Goal: Information Seeking & Learning: Check status

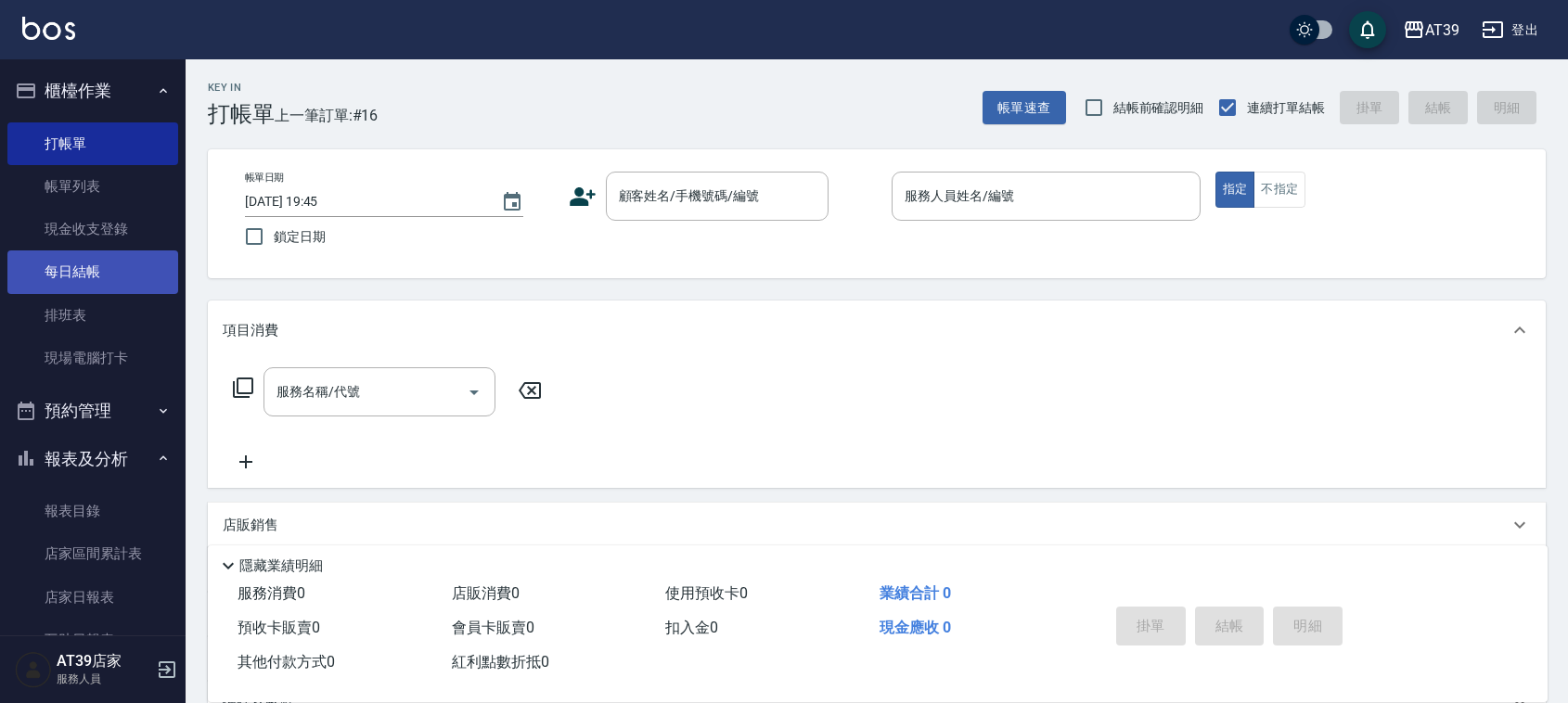
click at [47, 279] on link "每日結帳" at bounding box center [92, 271] width 170 height 43
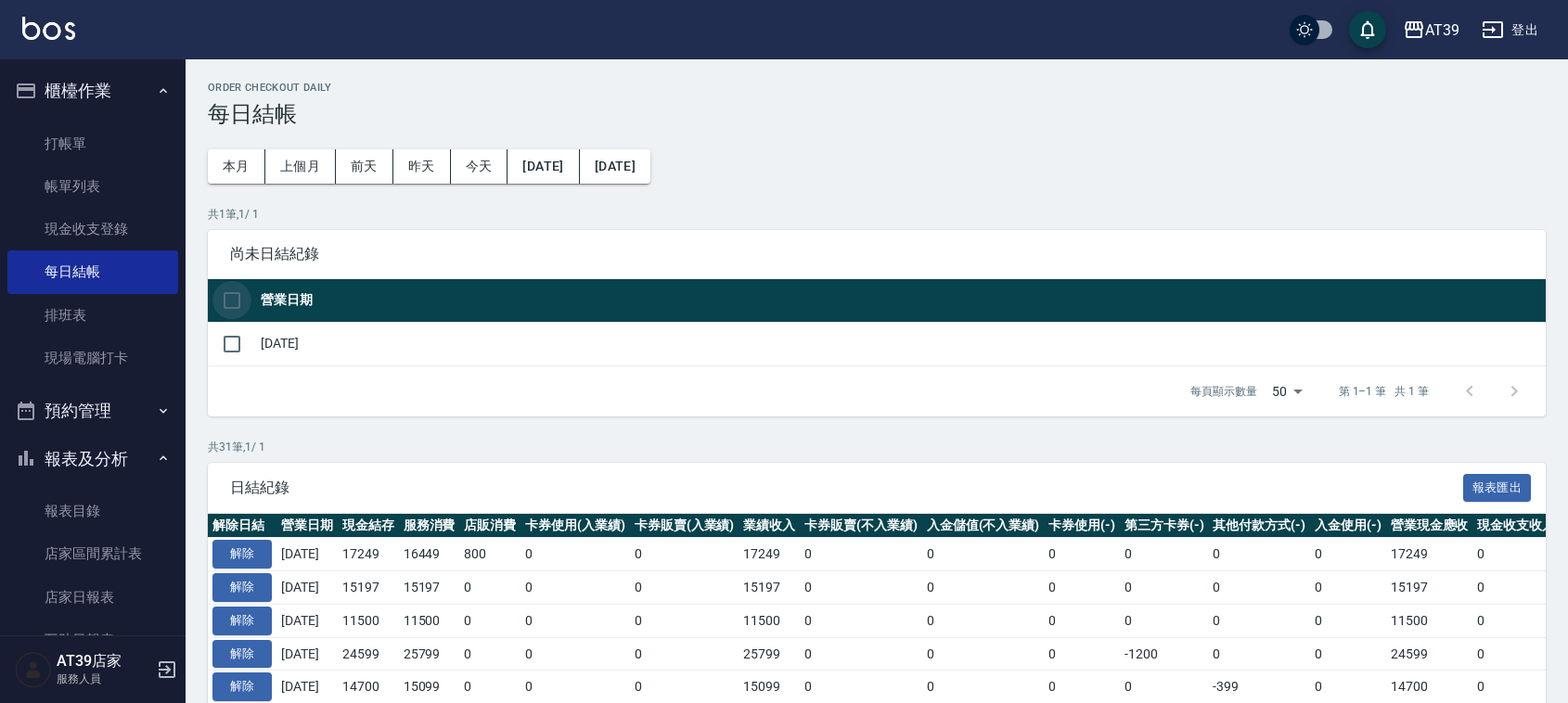
click at [233, 309] on input "checkbox" at bounding box center [232, 300] width 39 height 39
checkbox input "true"
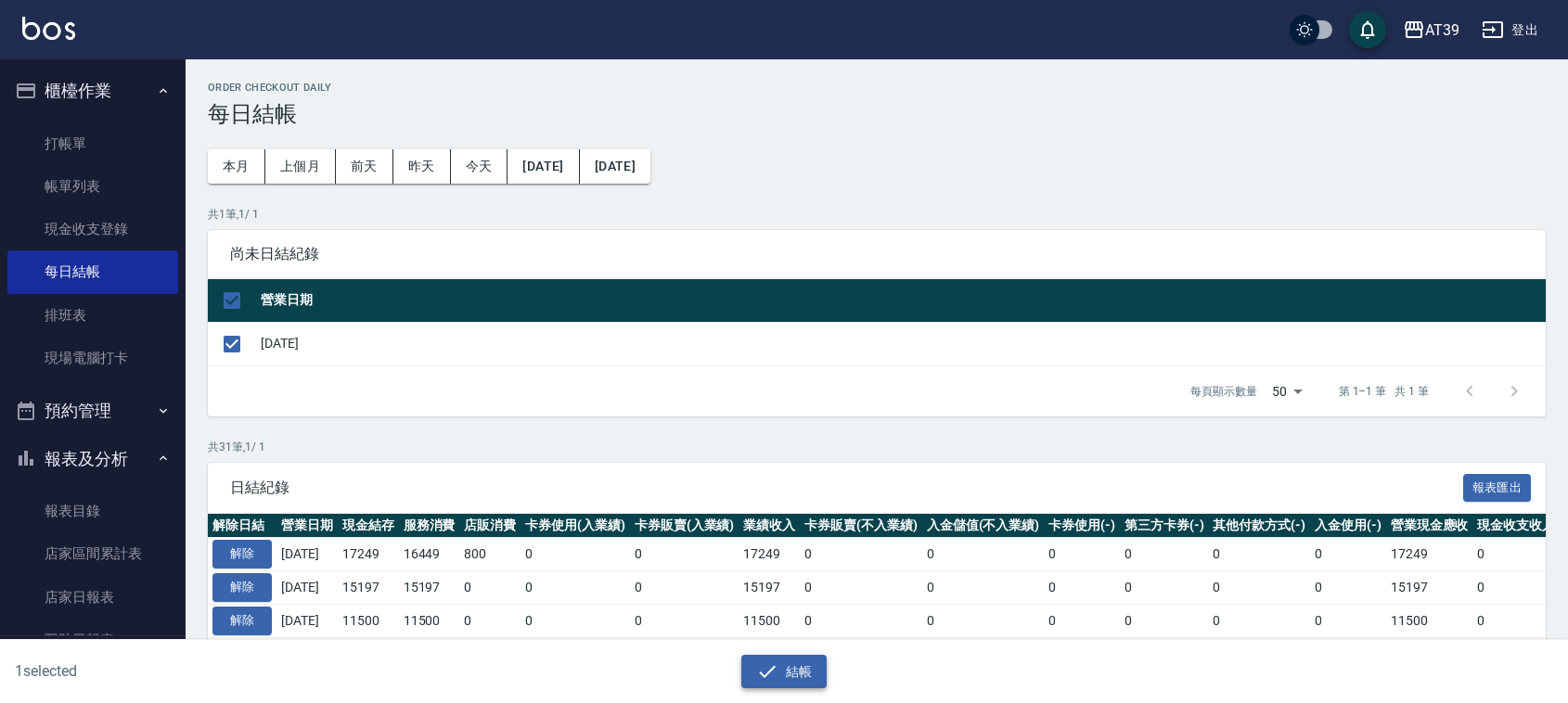
click at [790, 660] on button "結帳" at bounding box center [784, 671] width 86 height 35
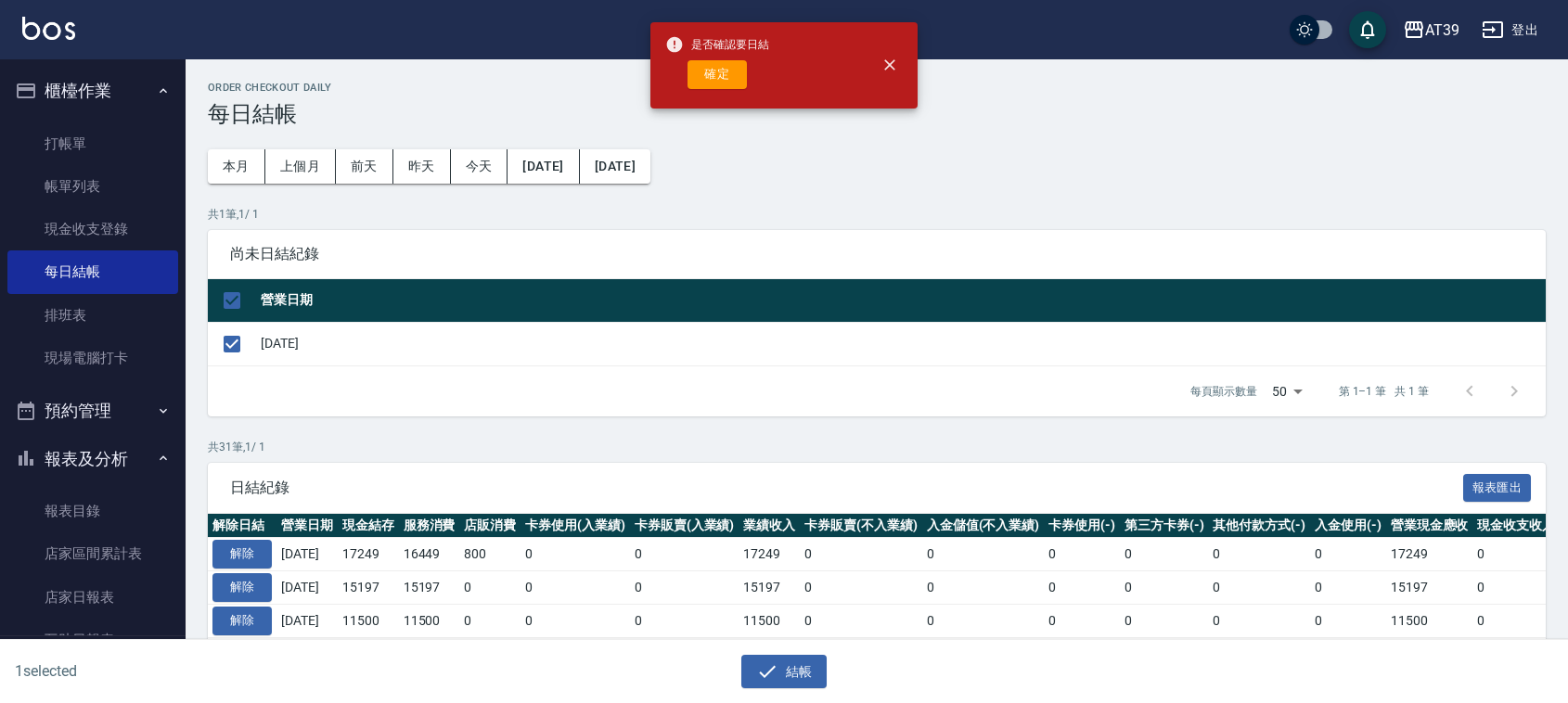
click at [710, 91] on div "是否確認要日結 確定" at bounding box center [717, 65] width 104 height 75
click at [716, 57] on div "是否確認要日結 確定" at bounding box center [717, 65] width 104 height 75
click at [720, 57] on div "是否確認要日結 確定" at bounding box center [717, 65] width 104 height 75
click at [722, 71] on button "確定" at bounding box center [717, 74] width 59 height 29
checkbox input "false"
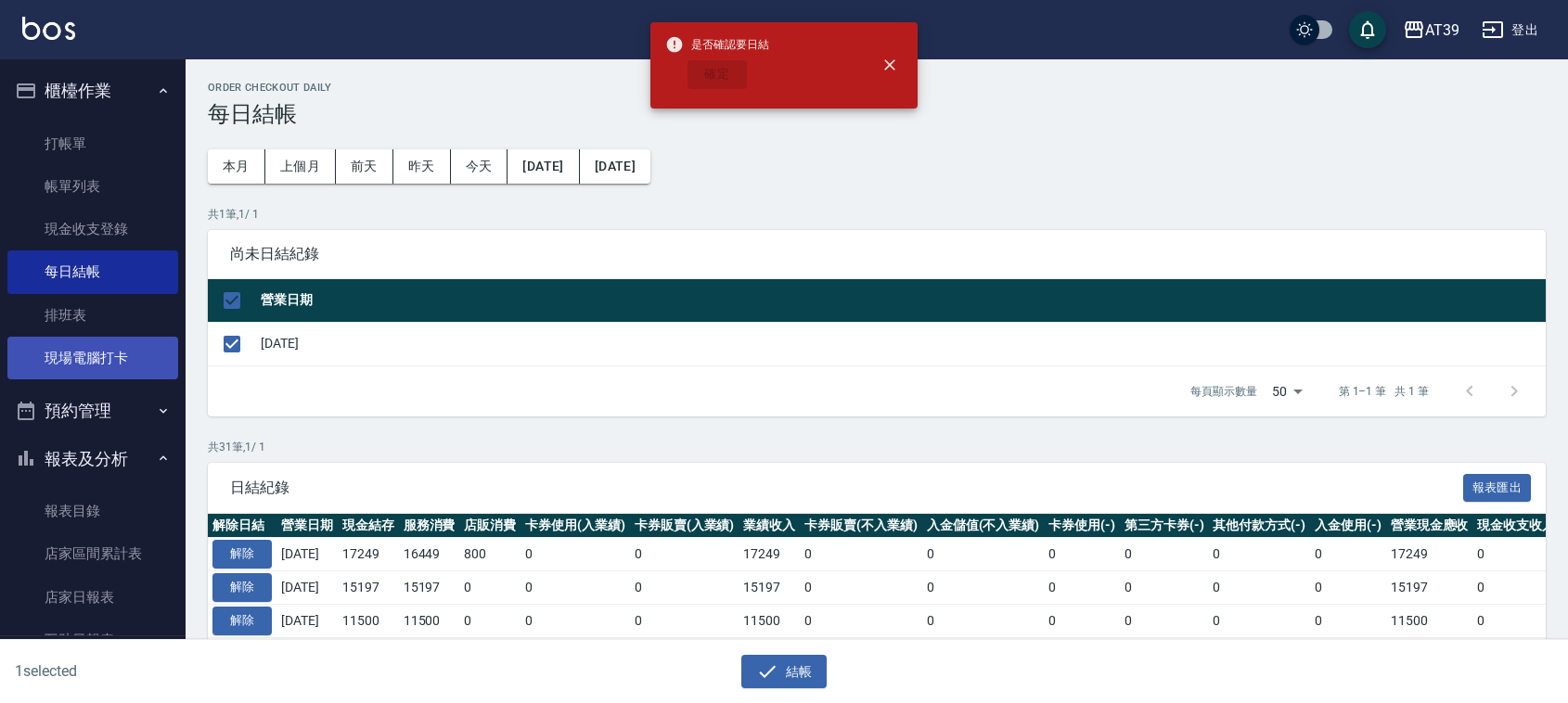
checkbox input "false"
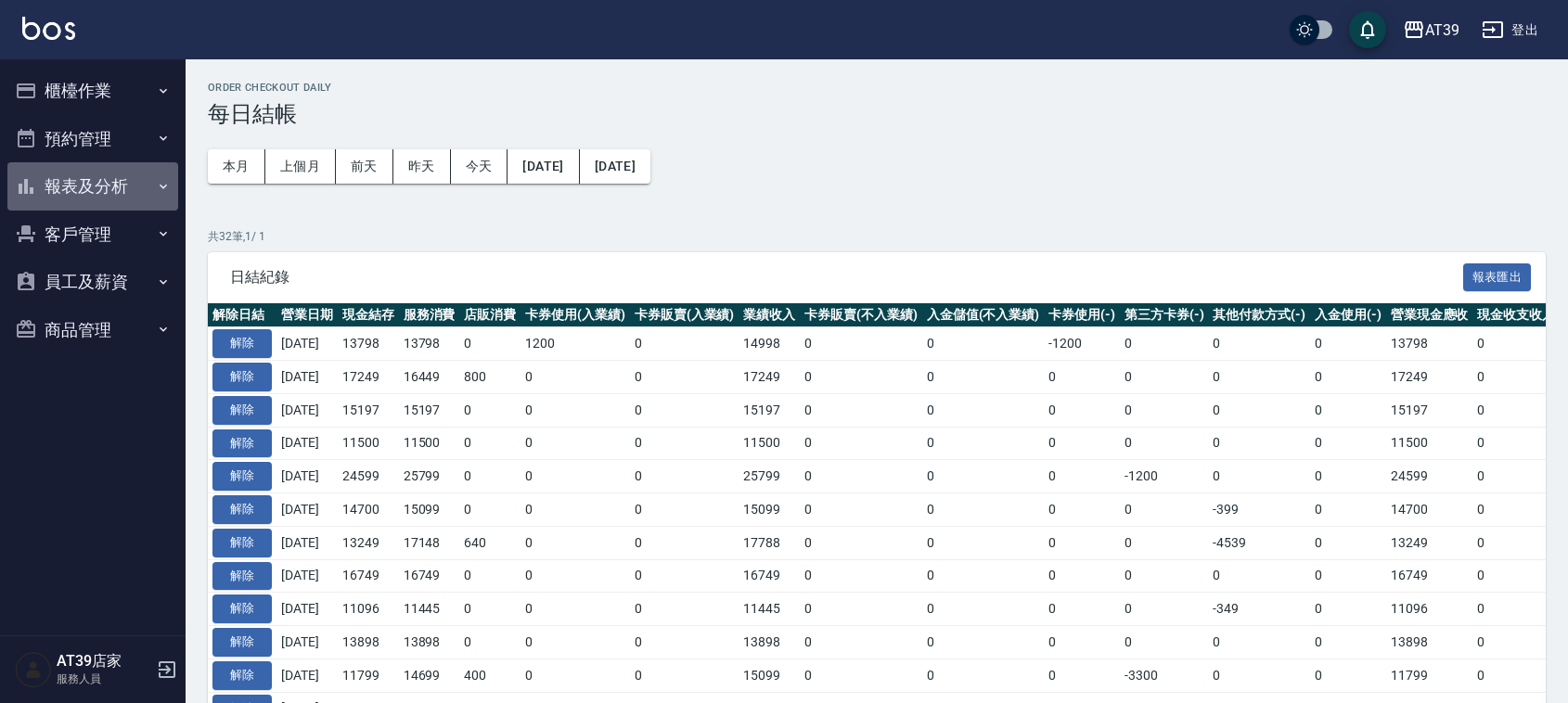
click at [114, 196] on button "報表及分析" at bounding box center [92, 186] width 170 height 49
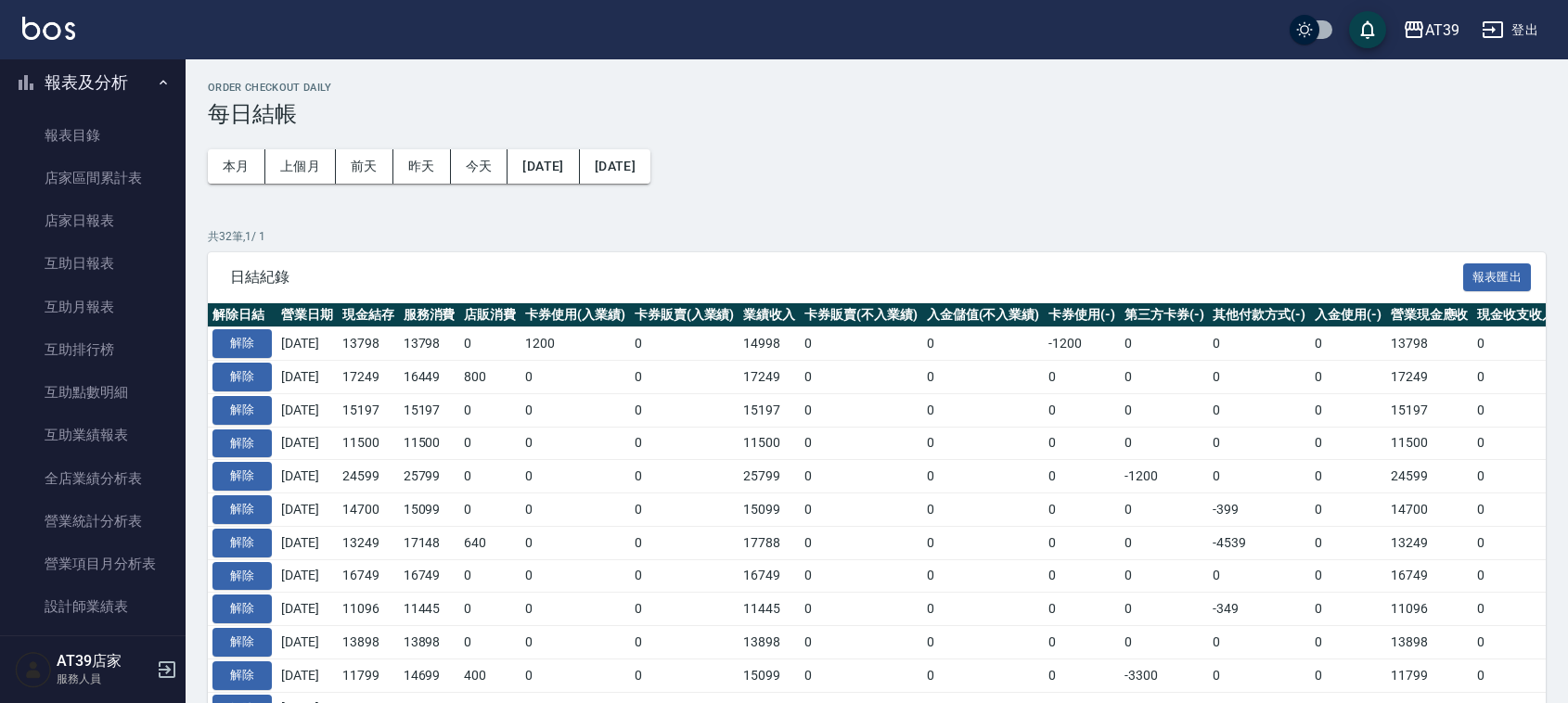
scroll to position [116, 0]
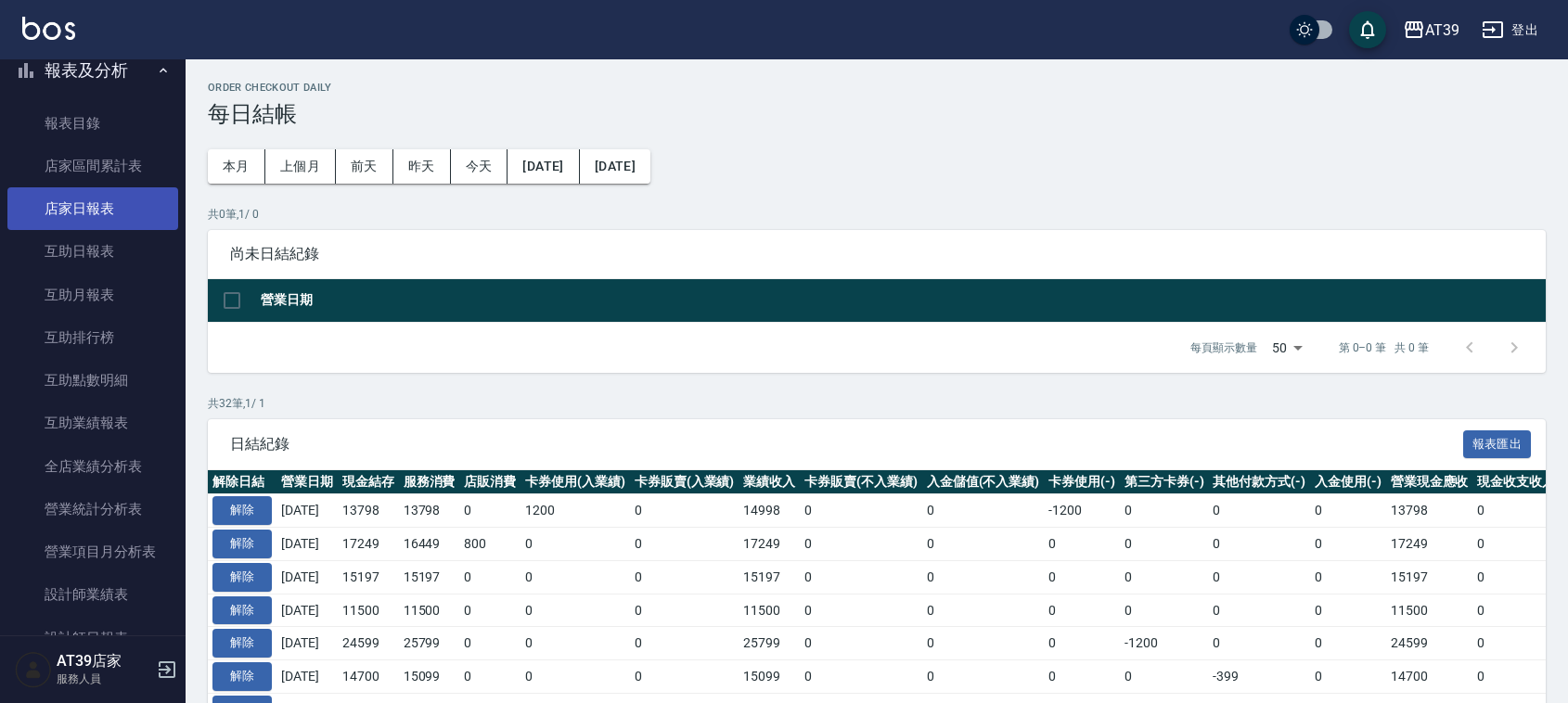
click at [125, 207] on link "店家日報表" at bounding box center [92, 208] width 170 height 43
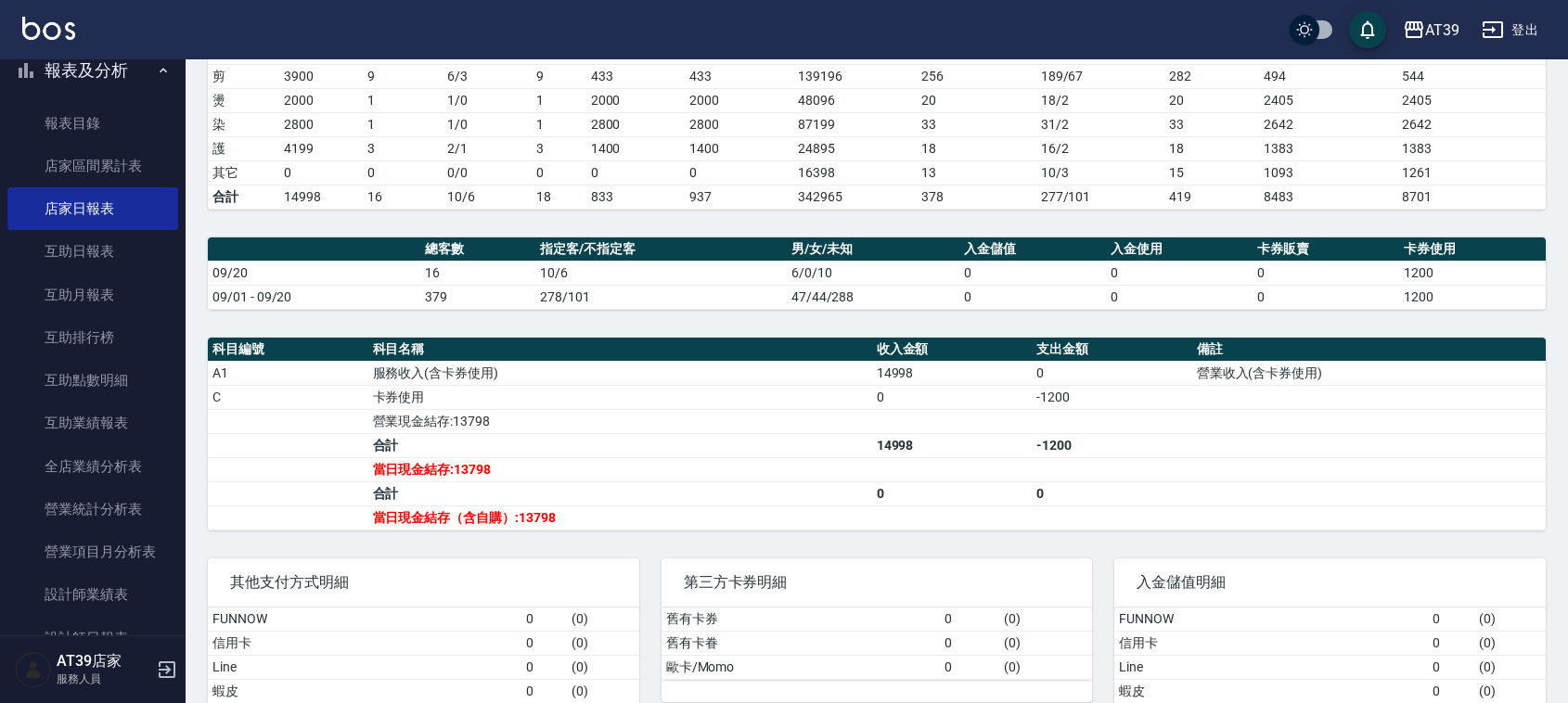
scroll to position [348, 0]
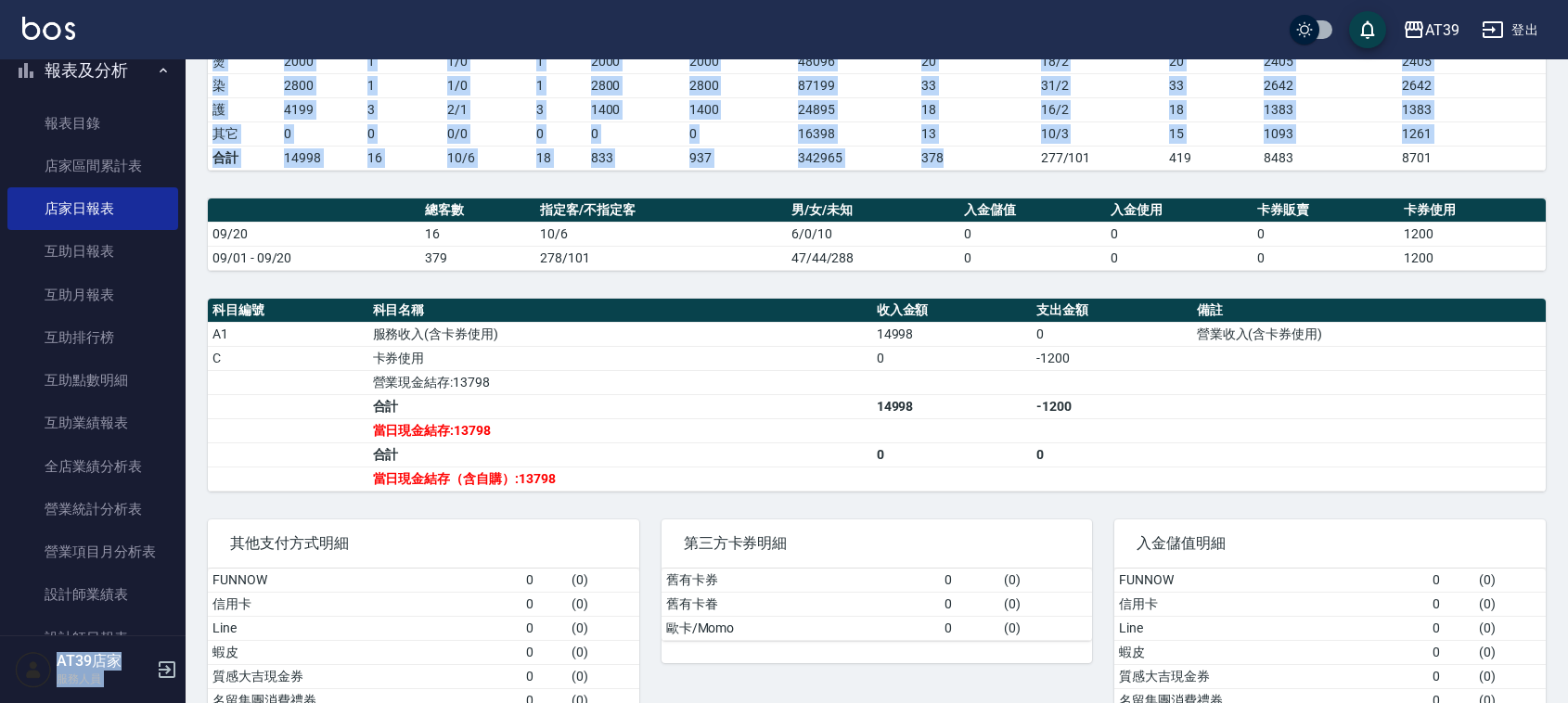
drag, startPoint x: 1012, startPoint y: 145, endPoint x: 993, endPoint y: 154, distance: 21.0
click at [1000, 160] on div "AT39 登出 櫃檯作業 打帳單 帳單列表 現金收支登錄 每日結帳 排班表 現場電腦打卡 預約管理 預約管理 單日預約紀錄 單週預約紀錄 報表及分析 報表目錄…" at bounding box center [784, 217] width 1568 height 1130
click at [991, 154] on td "378" at bounding box center [977, 157] width 120 height 24
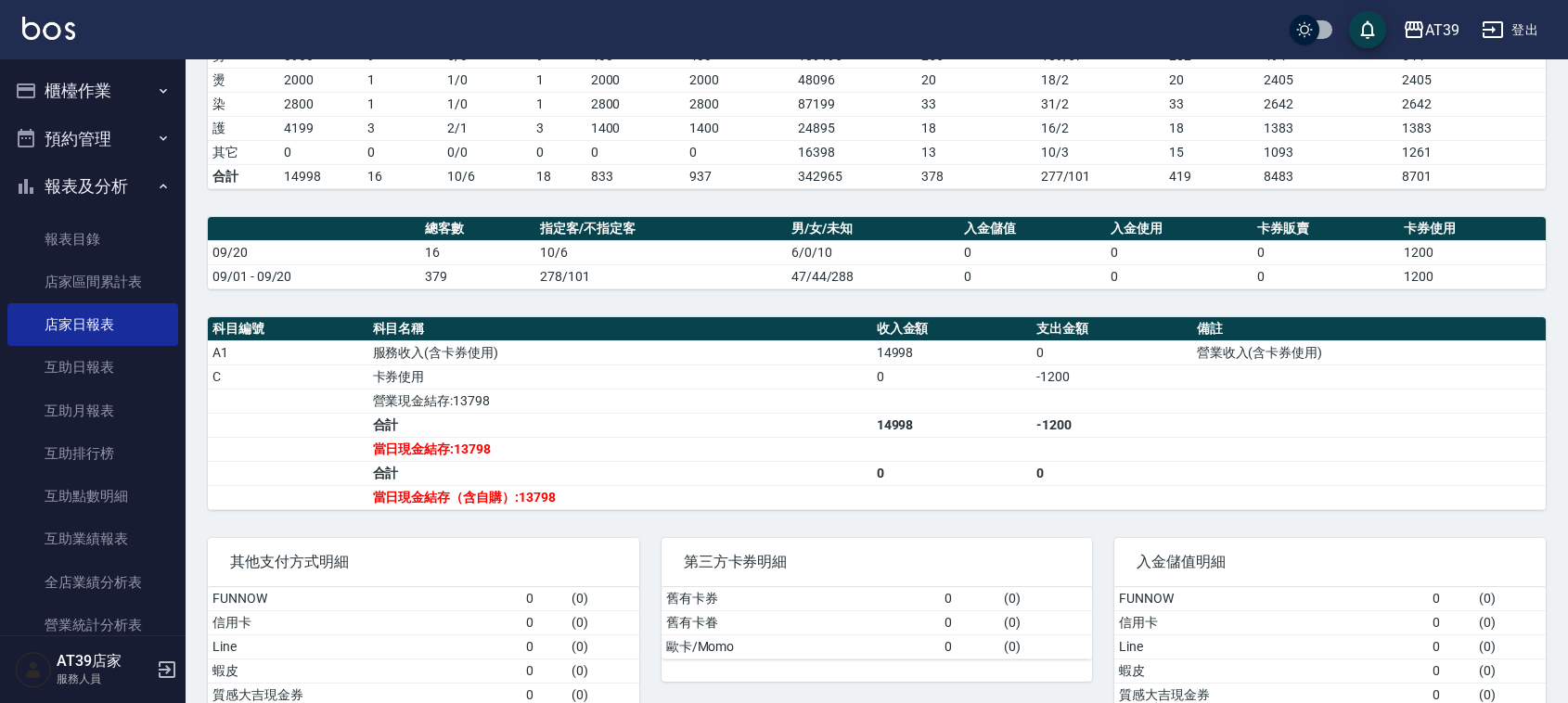
scroll to position [0, 0]
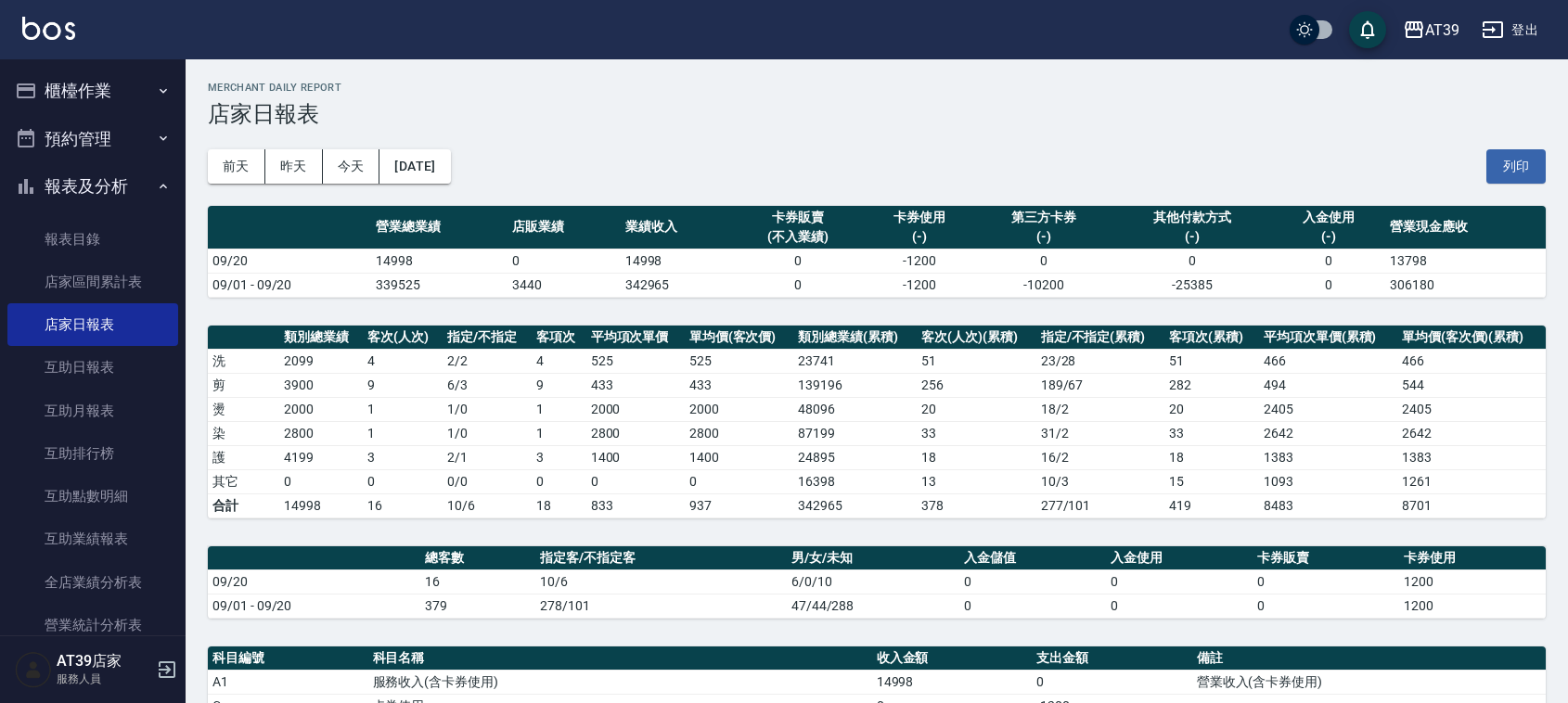
click at [121, 80] on button "櫃檯作業" at bounding box center [92, 90] width 170 height 49
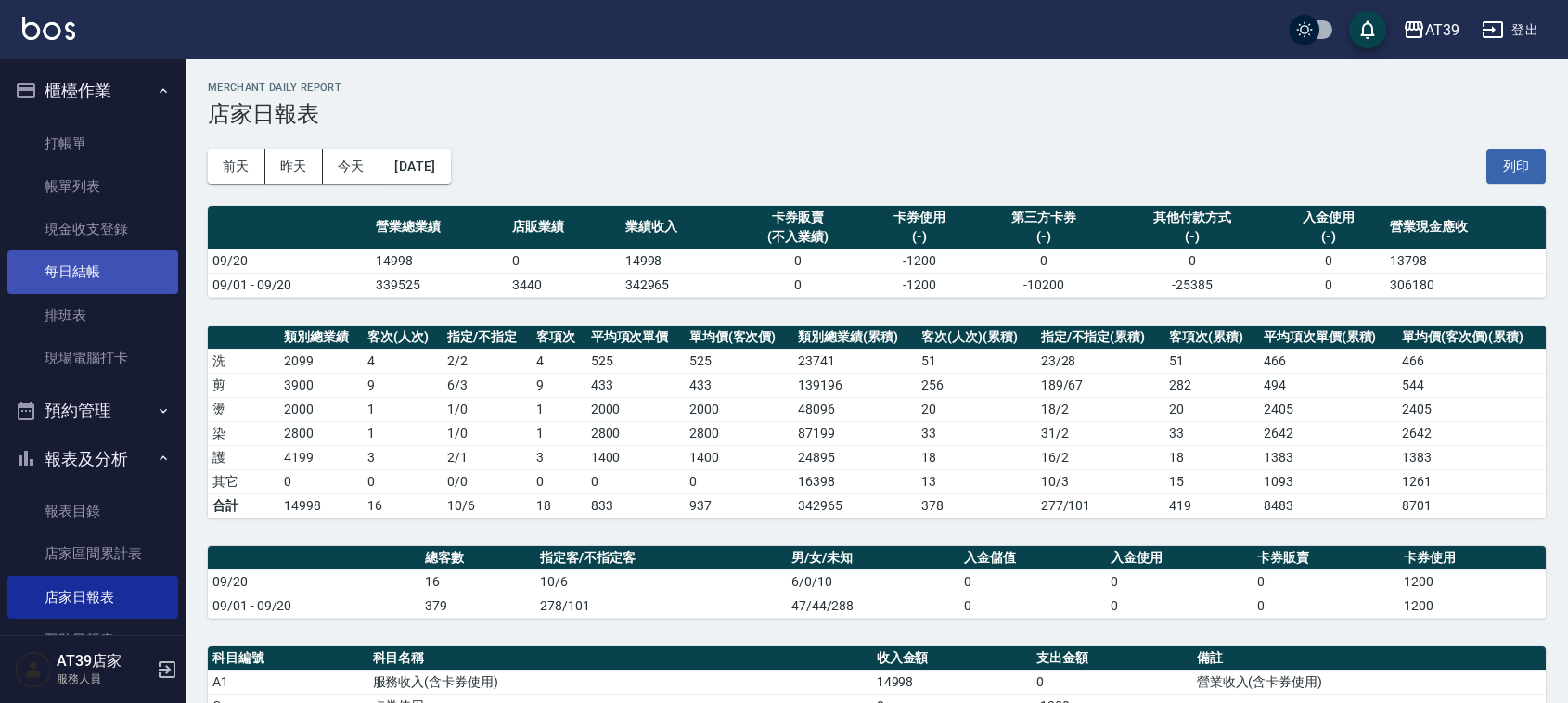
click at [98, 271] on link "每日結帳" at bounding box center [92, 271] width 170 height 43
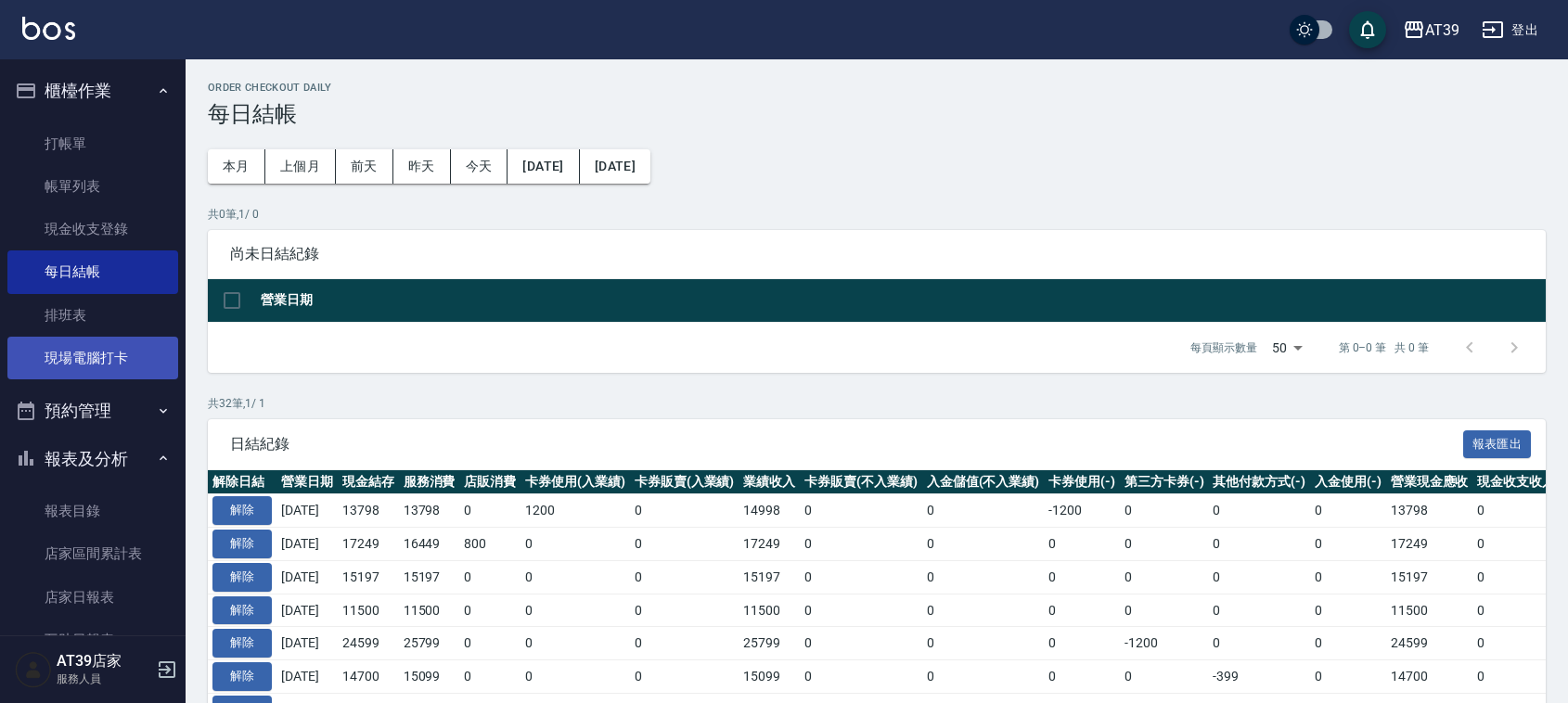
click at [86, 341] on link "現場電腦打卡" at bounding box center [92, 357] width 170 height 43
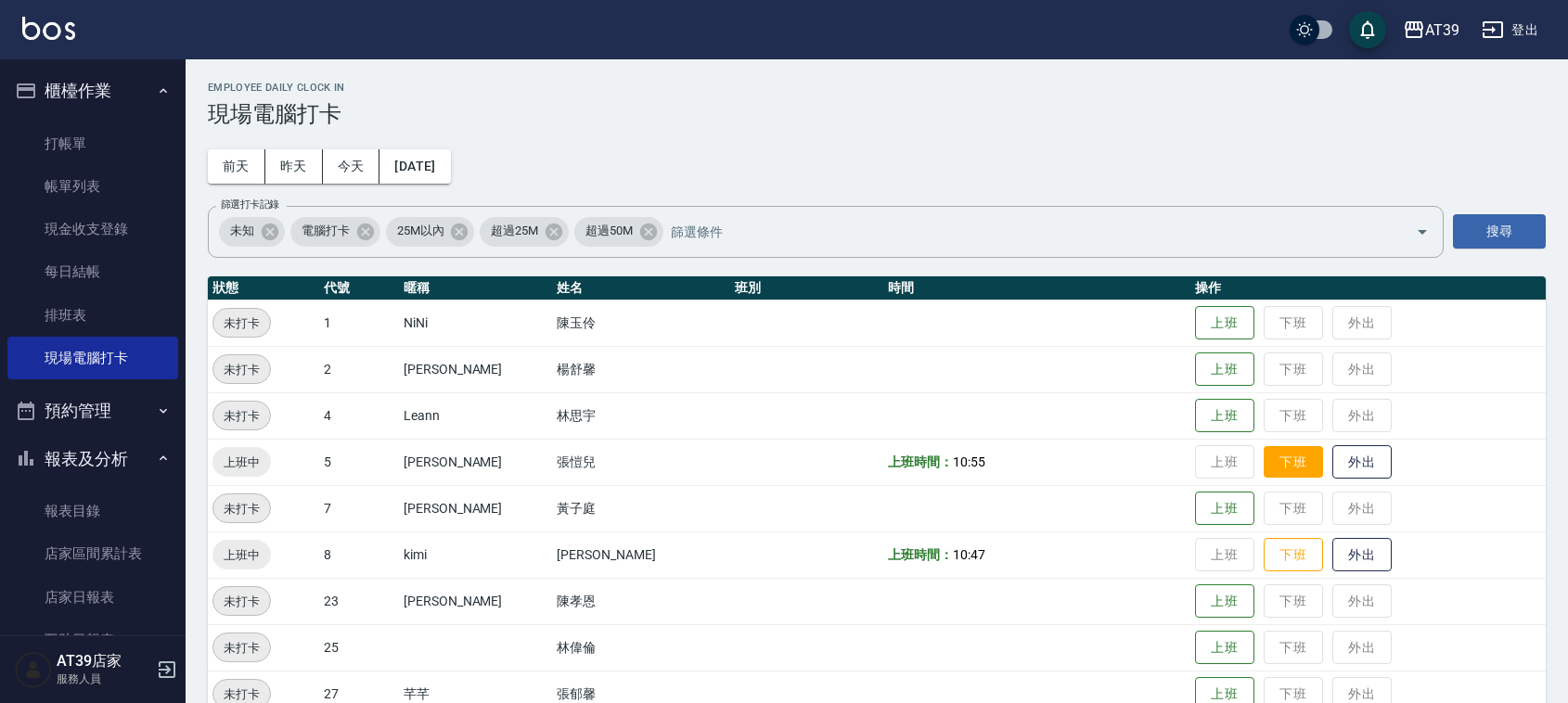
click at [1271, 465] on button "下班" at bounding box center [1294, 462] width 59 height 33
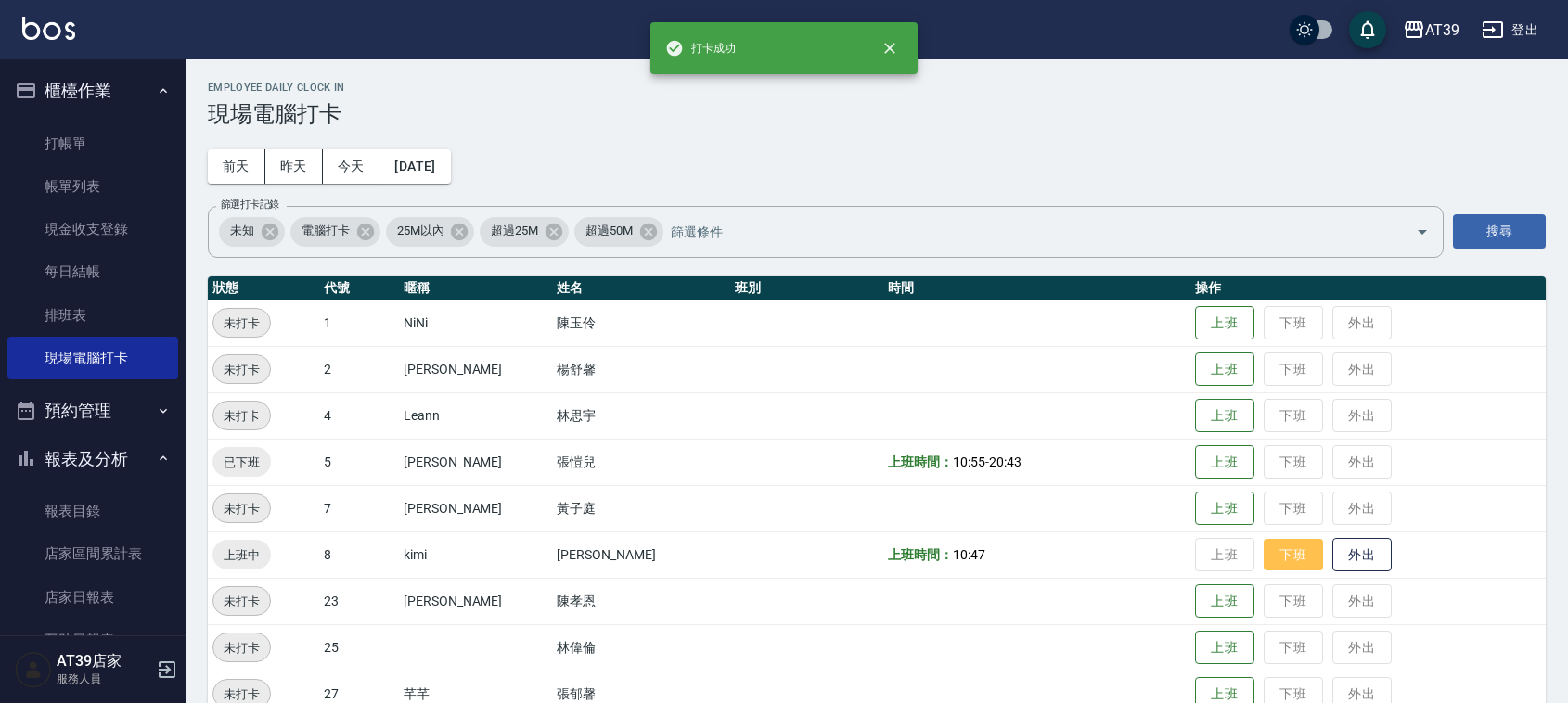
click at [1264, 539] on button "下班" at bounding box center [1294, 554] width 59 height 33
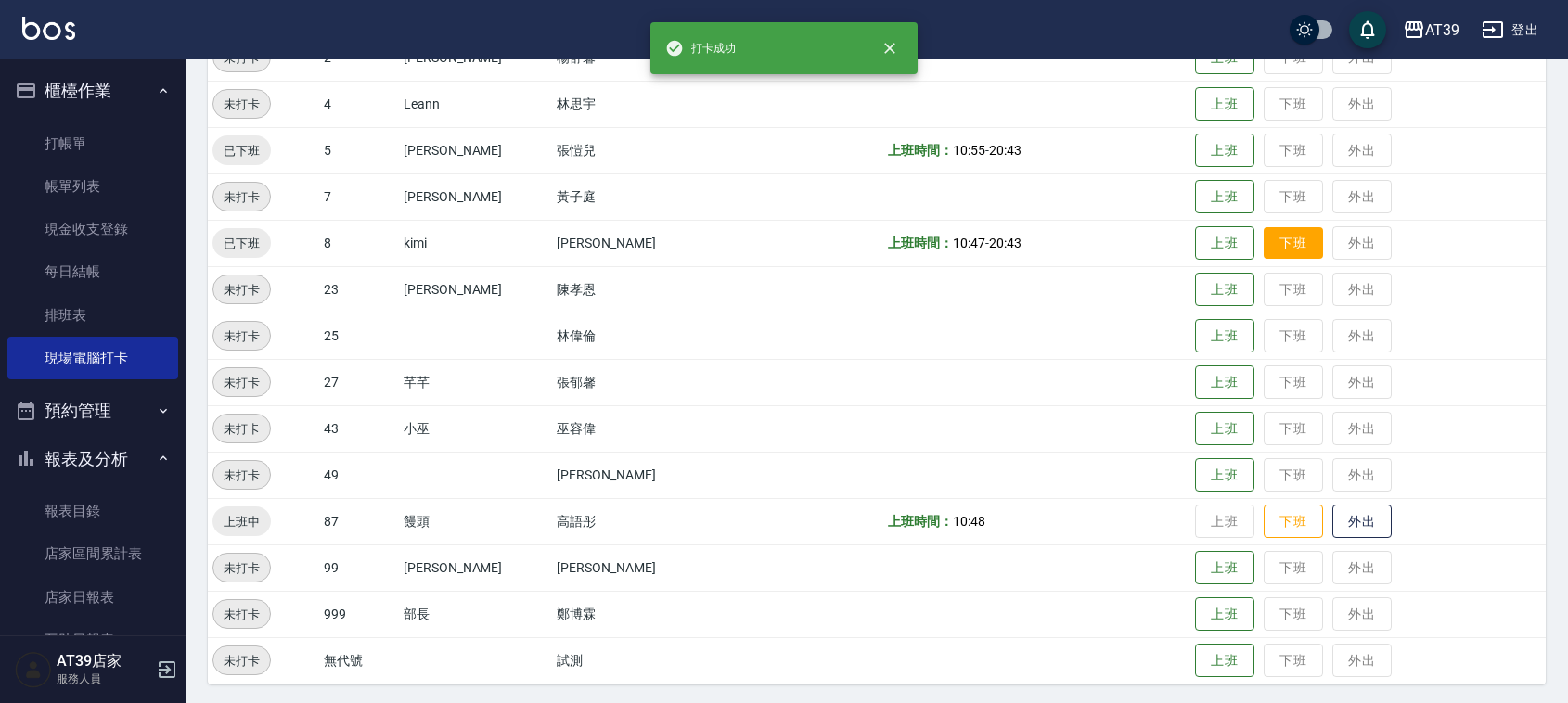
scroll to position [314, 0]
click at [1284, 508] on button "下班" at bounding box center [1294, 520] width 59 height 33
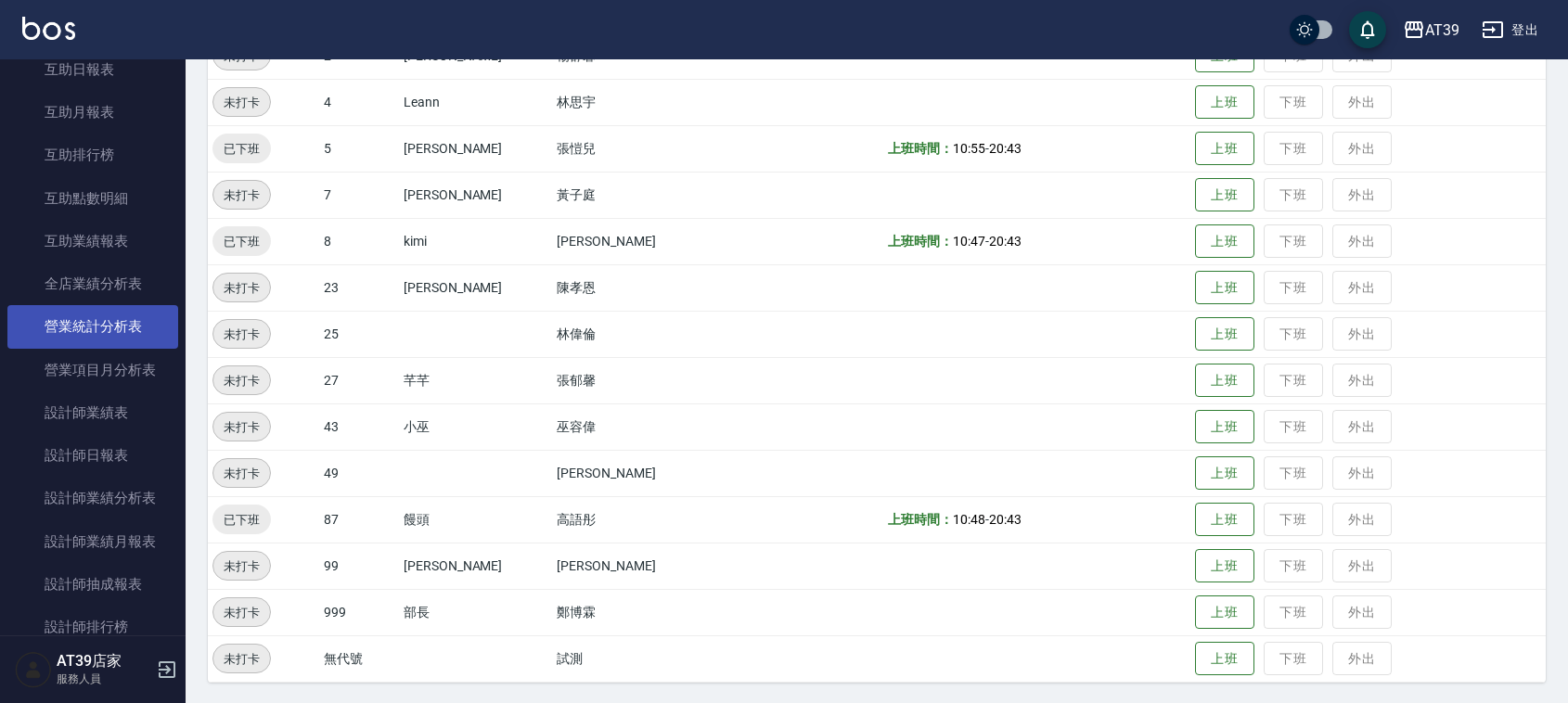
scroll to position [579, 0]
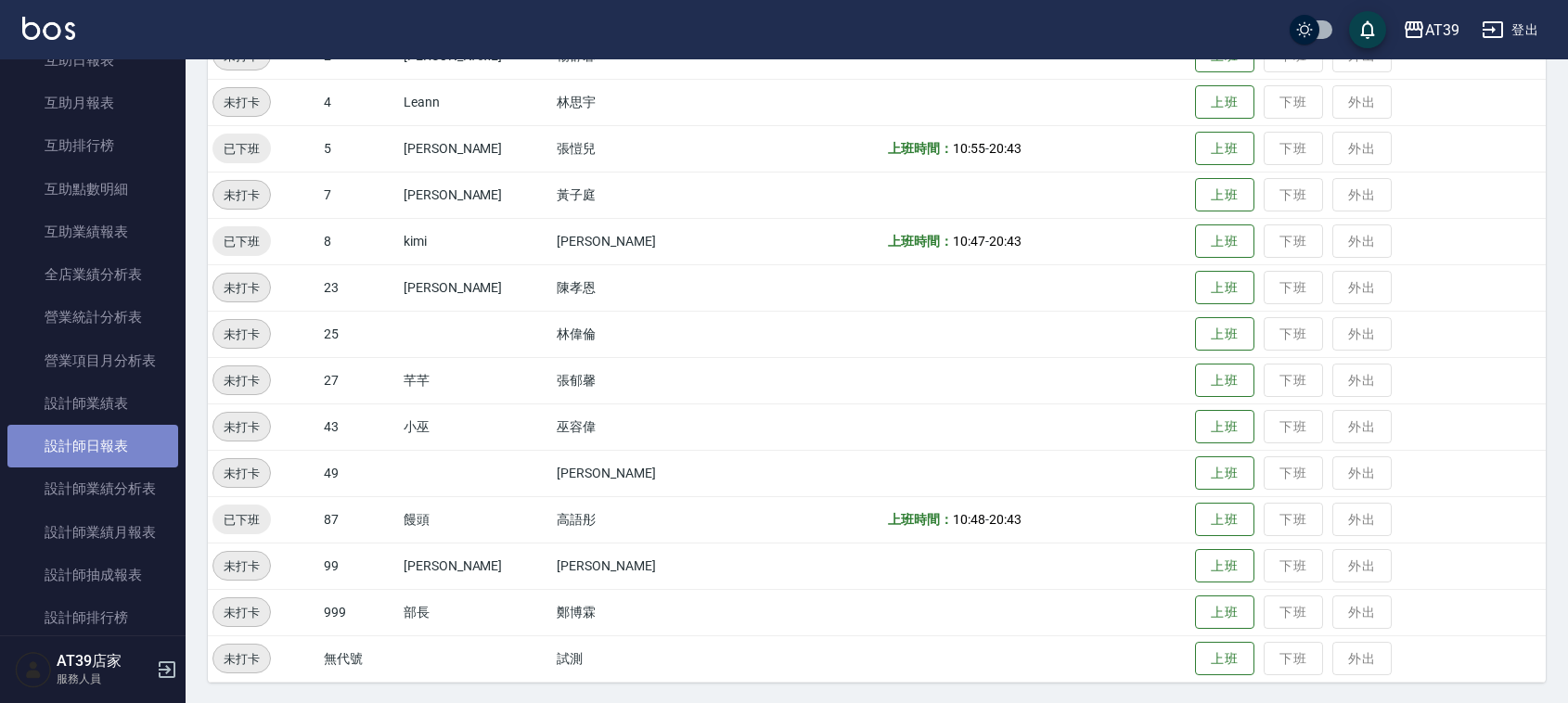
click at [94, 454] on link "設計師日報表" at bounding box center [92, 446] width 170 height 43
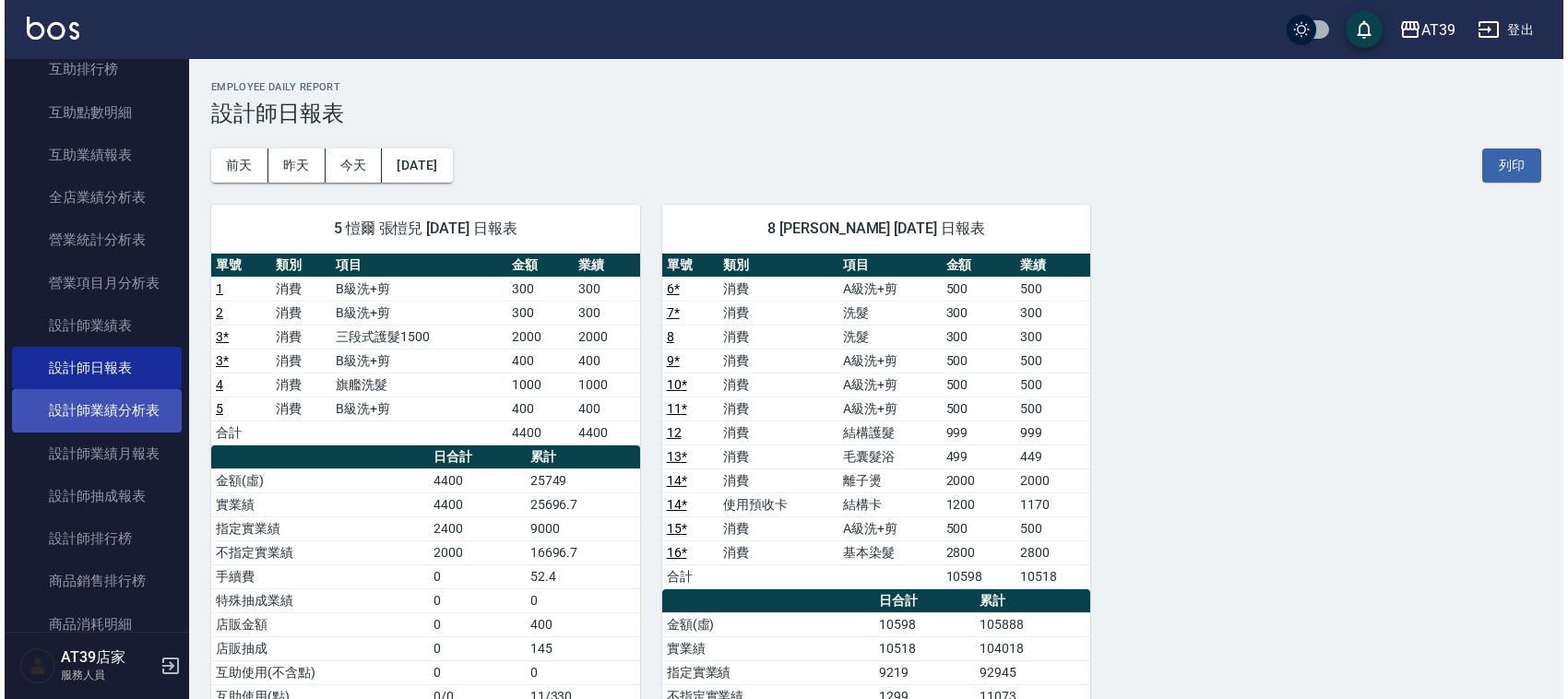
scroll to position [692, 0]
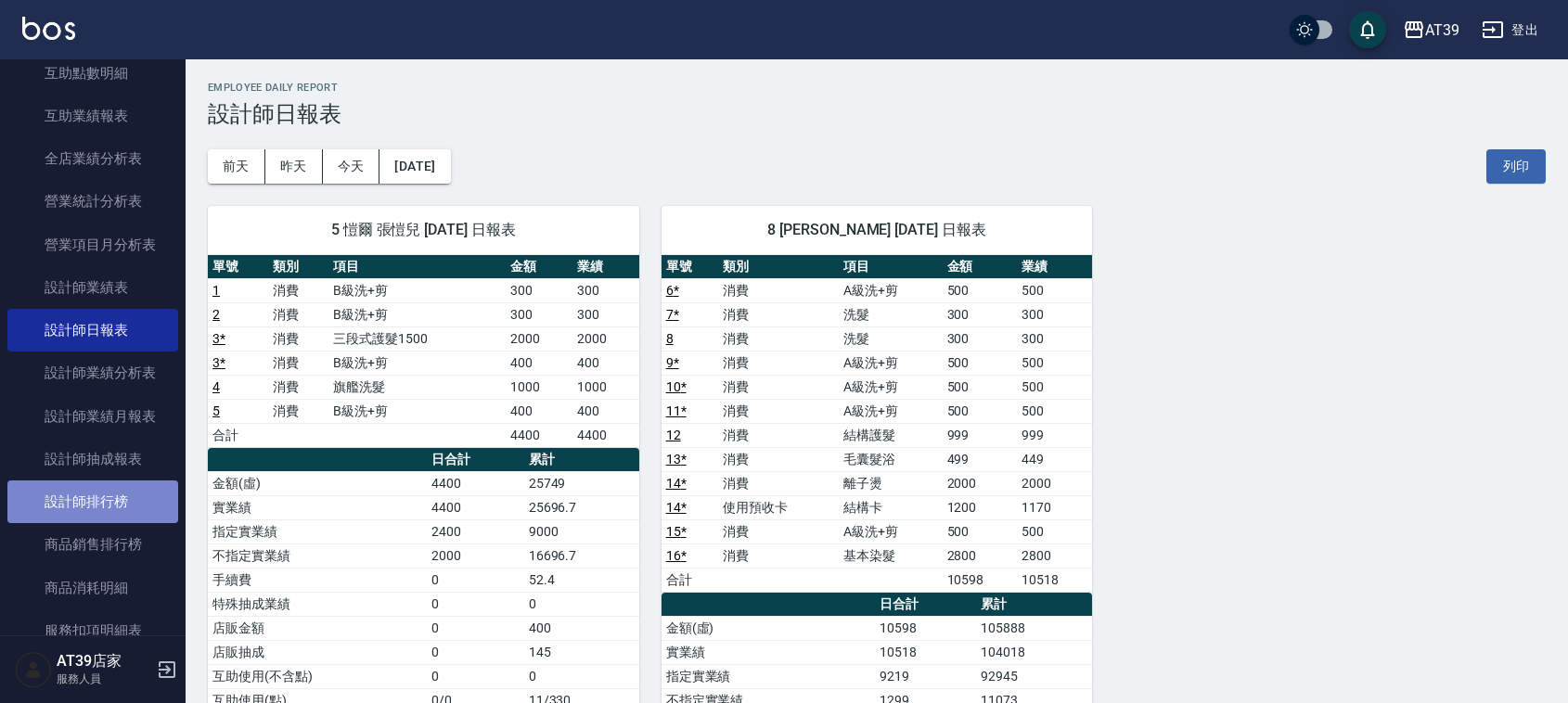
click at [100, 492] on link "設計師排行榜" at bounding box center [92, 501] width 170 height 43
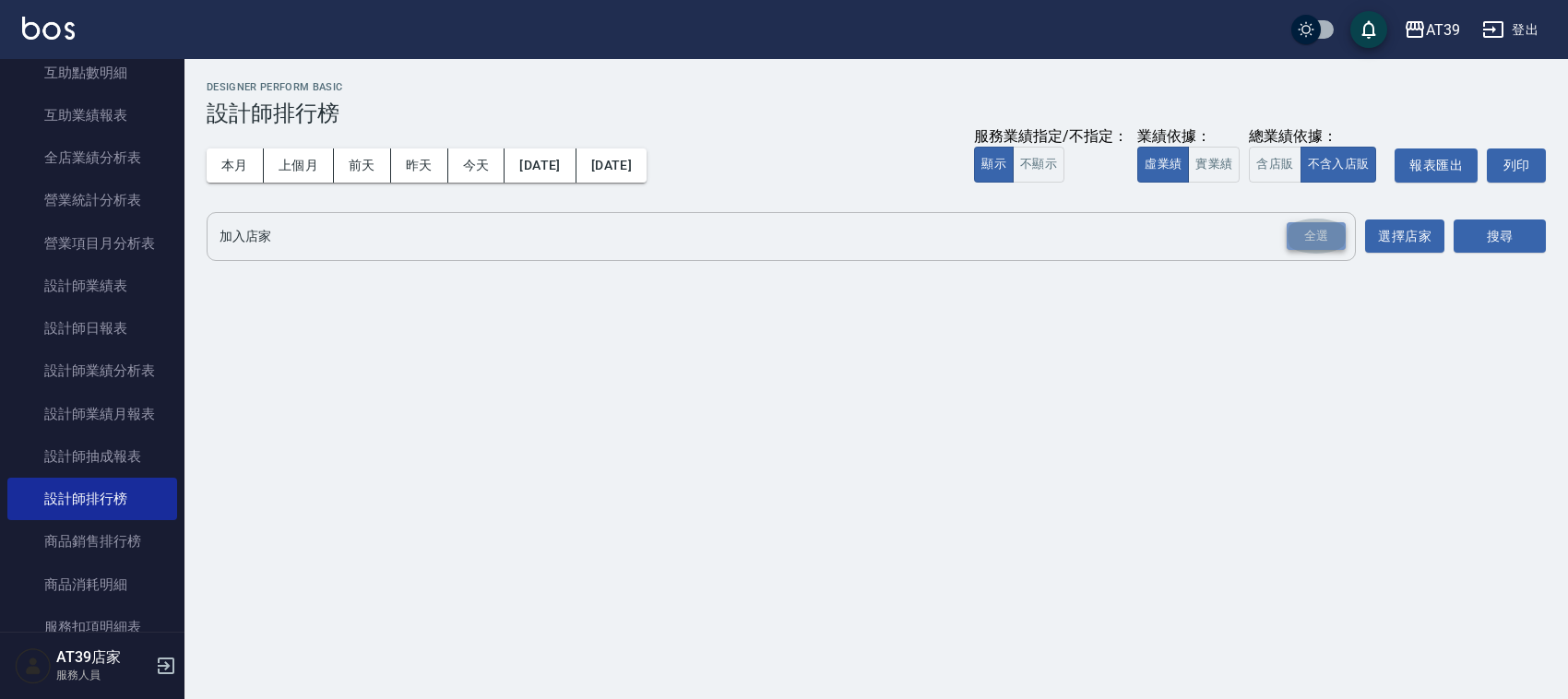
click at [1321, 227] on div "全選" at bounding box center [1316, 236] width 59 height 29
click at [1220, 167] on button "實業績" at bounding box center [1214, 164] width 51 height 36
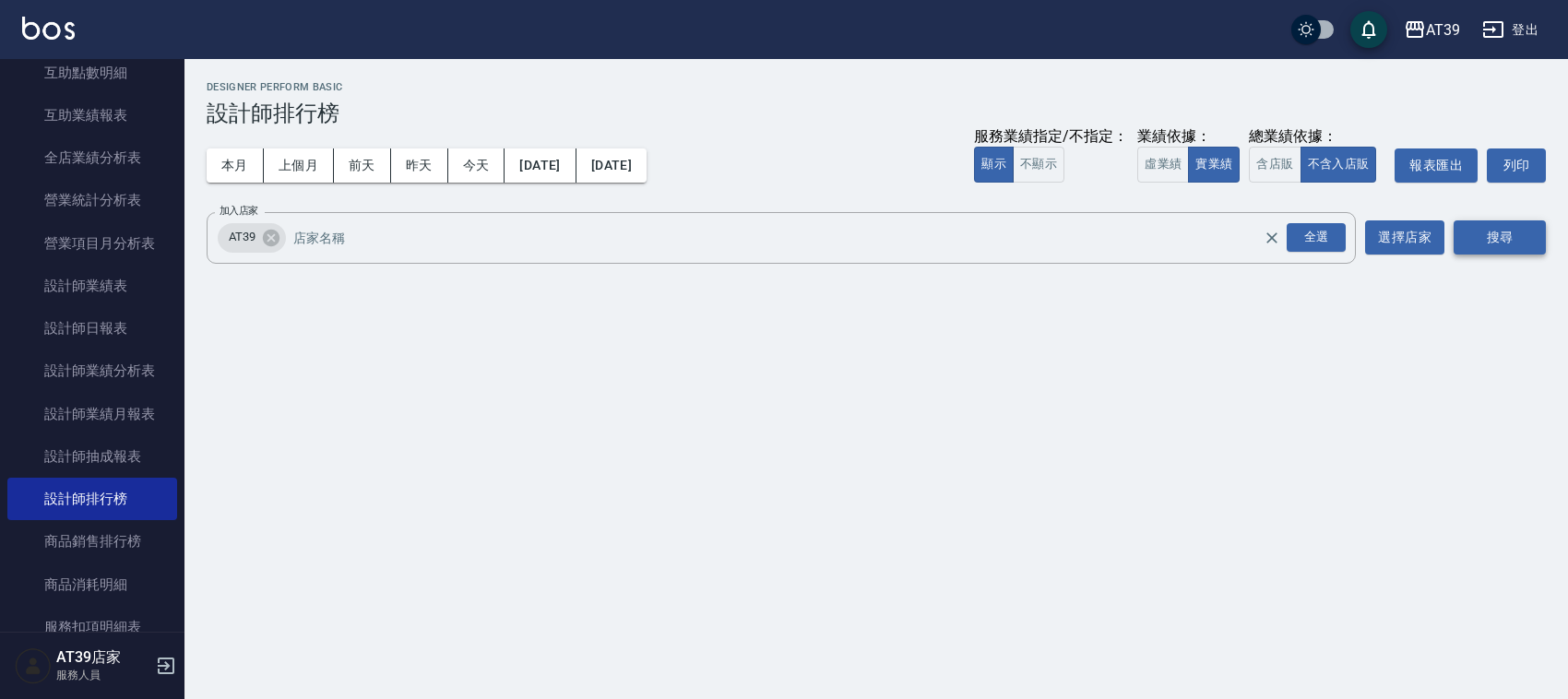
click at [1524, 237] on button "搜尋" at bounding box center [1499, 237] width 93 height 34
